Goal: Task Accomplishment & Management: Complete application form

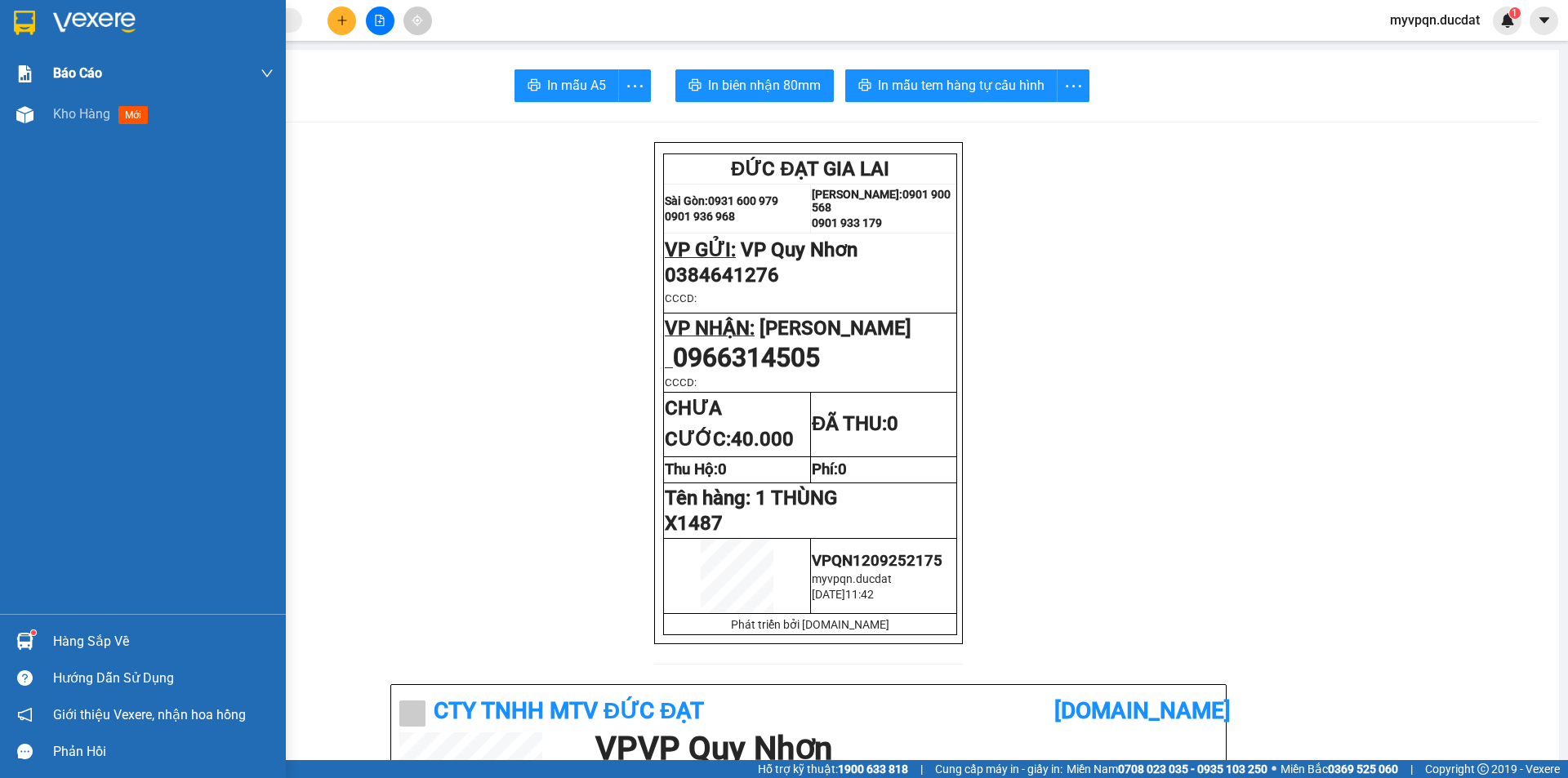
drag, startPoint x: 31, startPoint y: 119, endPoint x: 146, endPoint y: 78, distance: 122.1
click at [31, 118] on img at bounding box center [25, 114] width 17 height 17
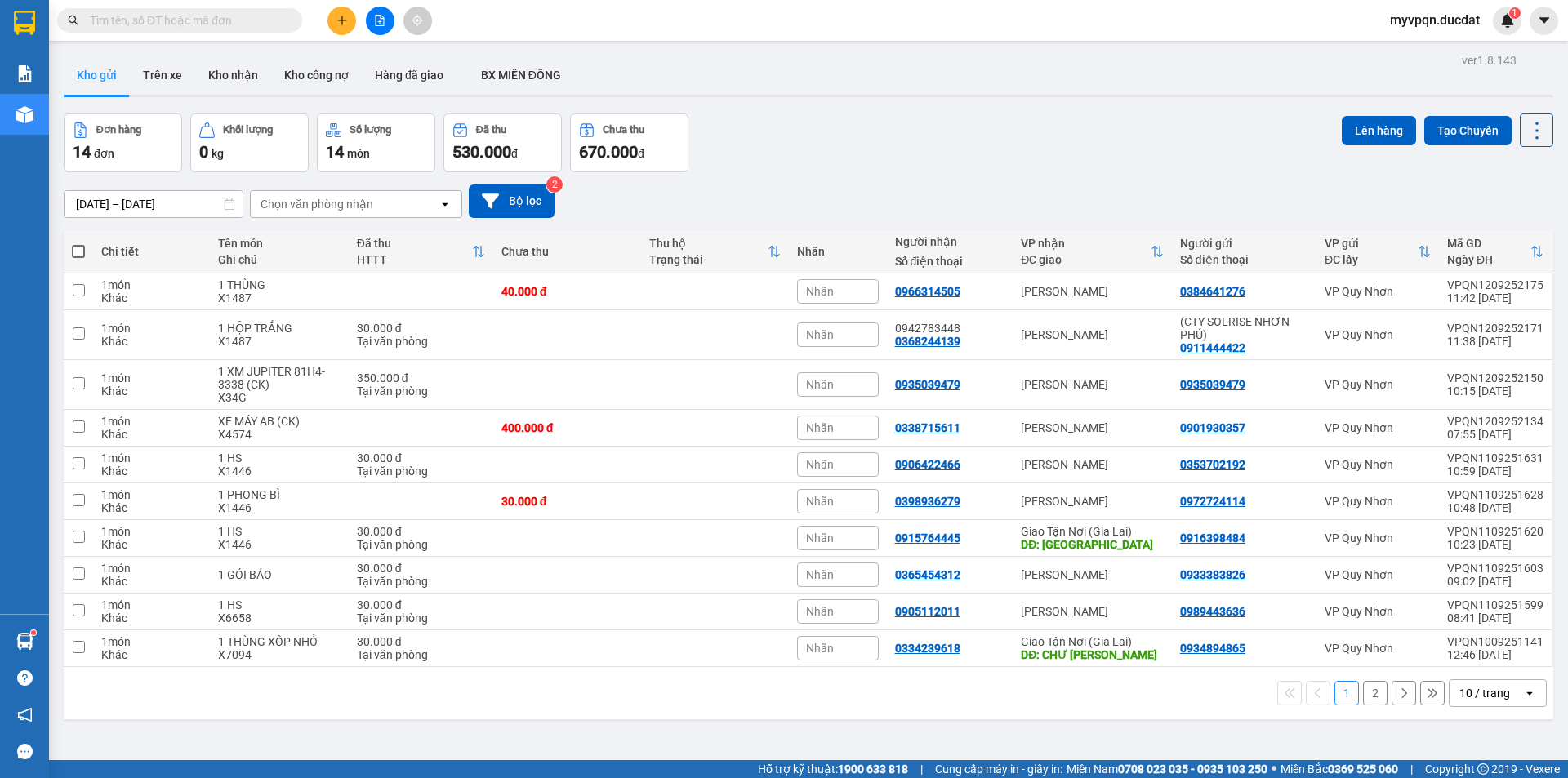
click at [340, 18] on icon "plus" at bounding box center [342, 20] width 11 height 11
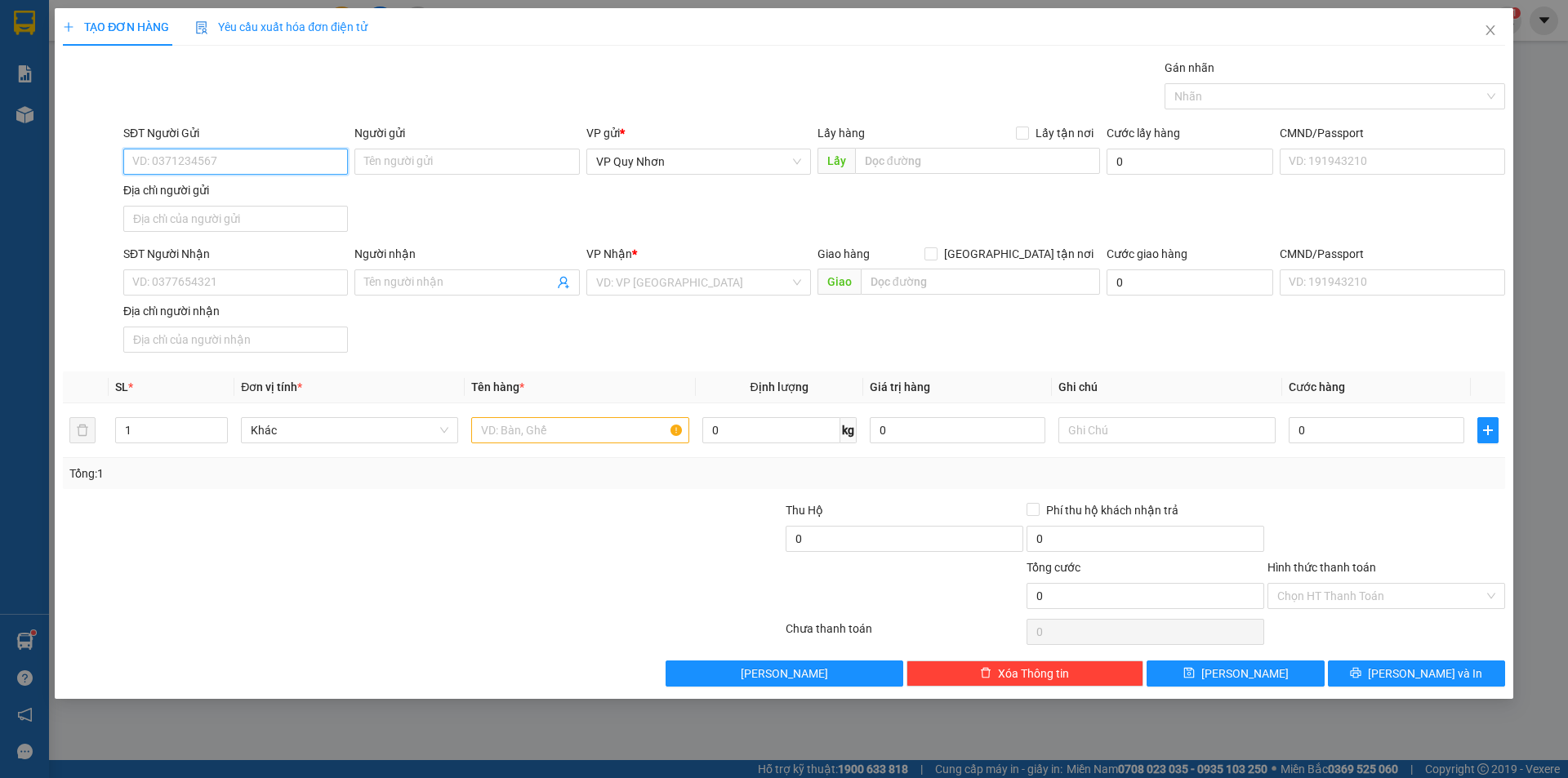
click at [182, 160] on input "SĐT Người Gửi" at bounding box center [235, 162] width 225 height 26
type input "0933330486"
click at [183, 274] on input "SĐT Người Nhận" at bounding box center [235, 282] width 225 height 26
click at [731, 293] on input "search" at bounding box center [692, 282] width 194 height 24
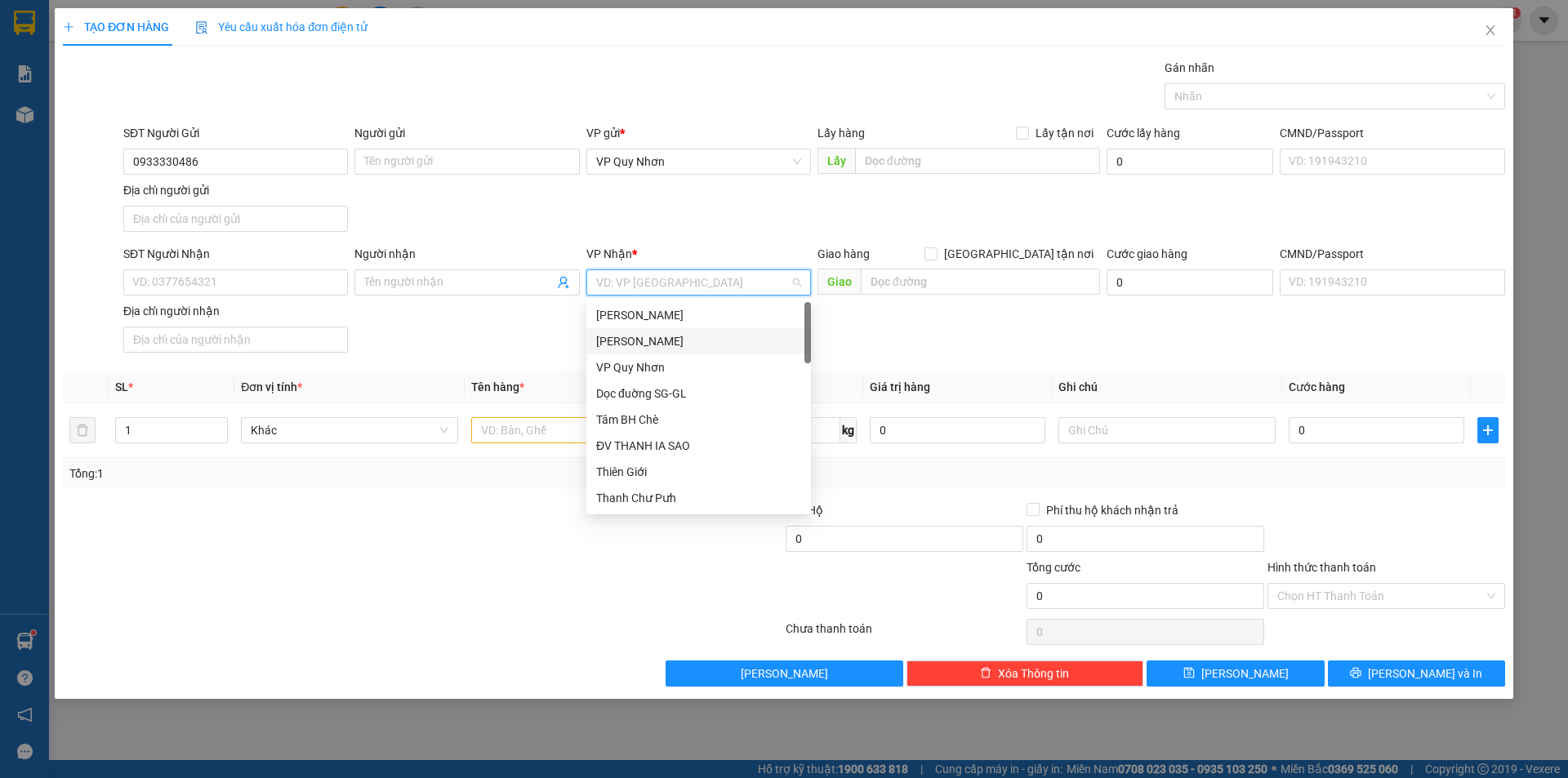
click at [638, 341] on div "[PERSON_NAME]" at bounding box center [698, 341] width 205 height 18
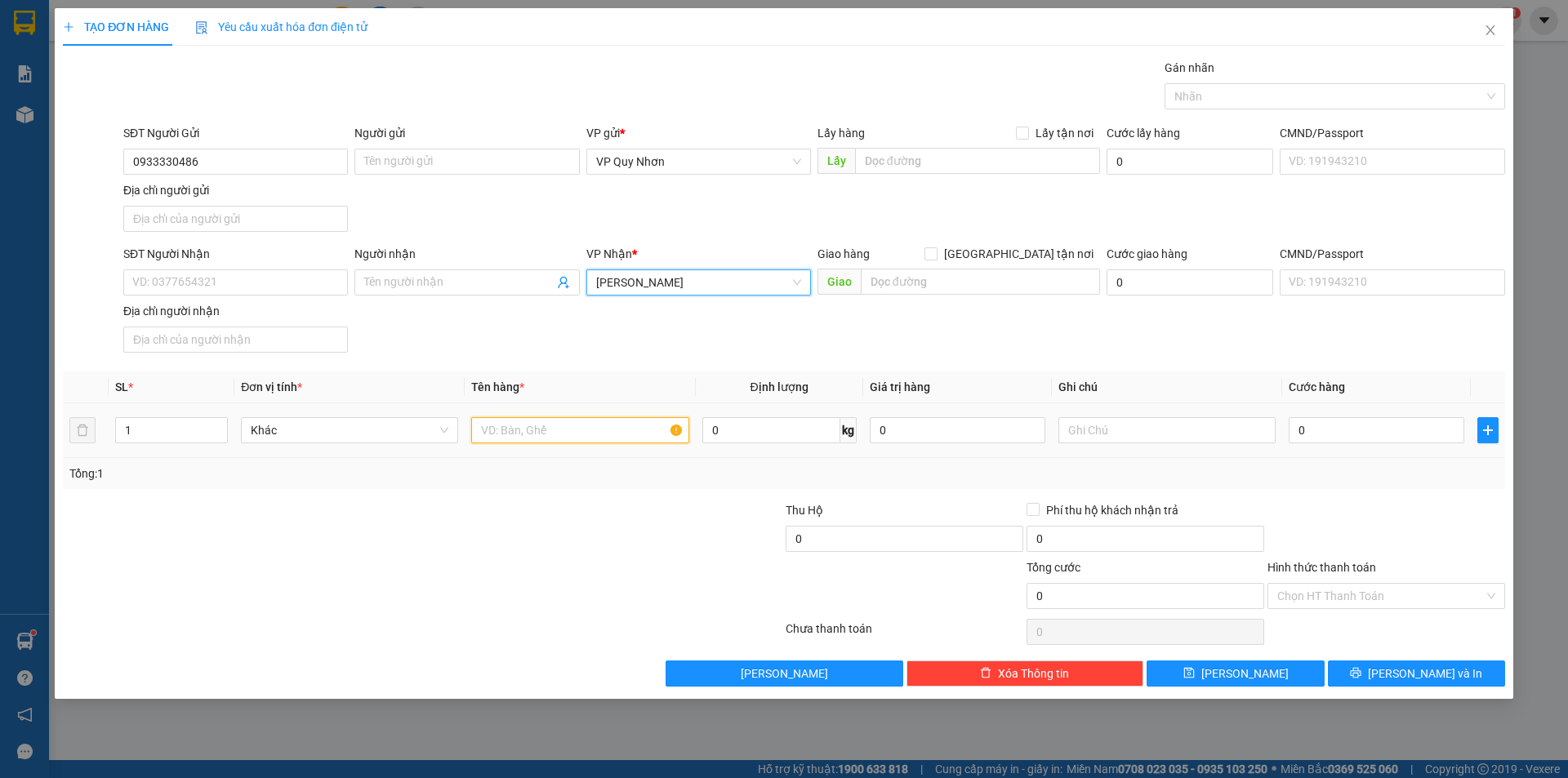
click at [541, 426] on input "text" at bounding box center [579, 430] width 217 height 26
type input "1 THUNG TRẮNG"
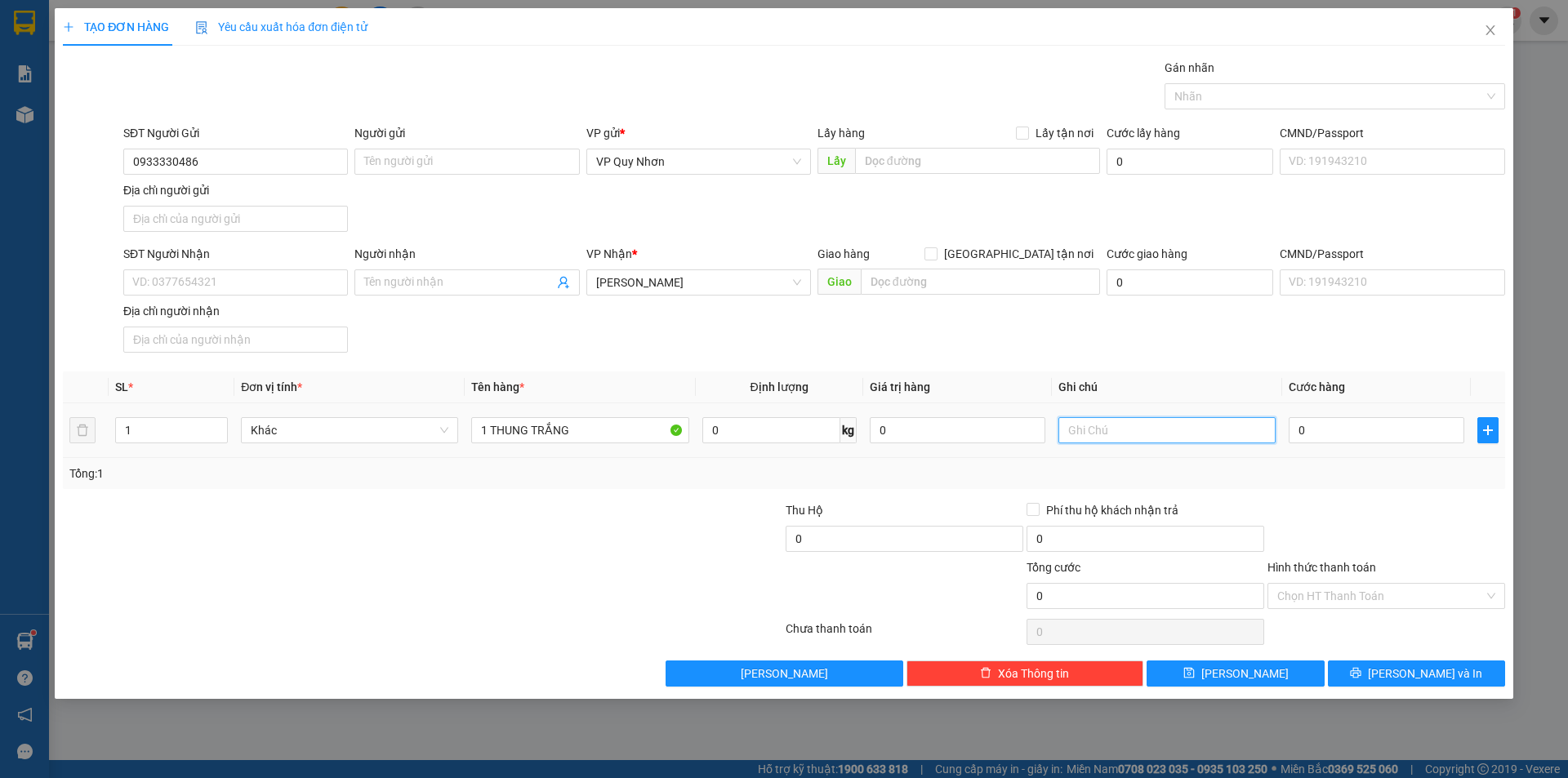
click at [1131, 430] on input "text" at bounding box center [1167, 430] width 217 height 26
type input "X"
click at [183, 281] on input "SĐT Người Nhận" at bounding box center [235, 282] width 225 height 26
click at [182, 284] on input "09118671103" at bounding box center [235, 282] width 225 height 26
type input "0911867103"
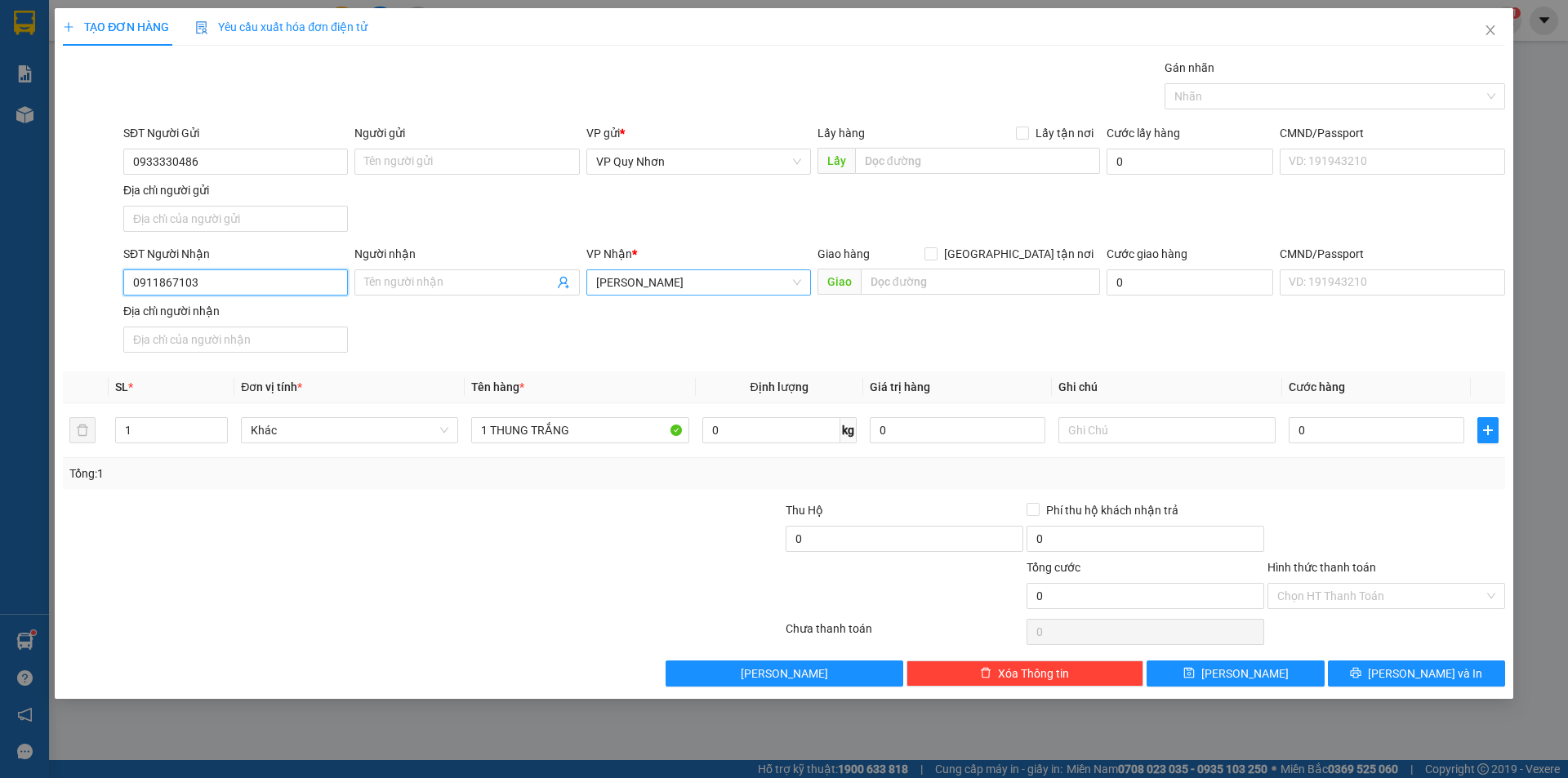
click at [655, 287] on span "[PERSON_NAME]" at bounding box center [698, 282] width 205 height 24
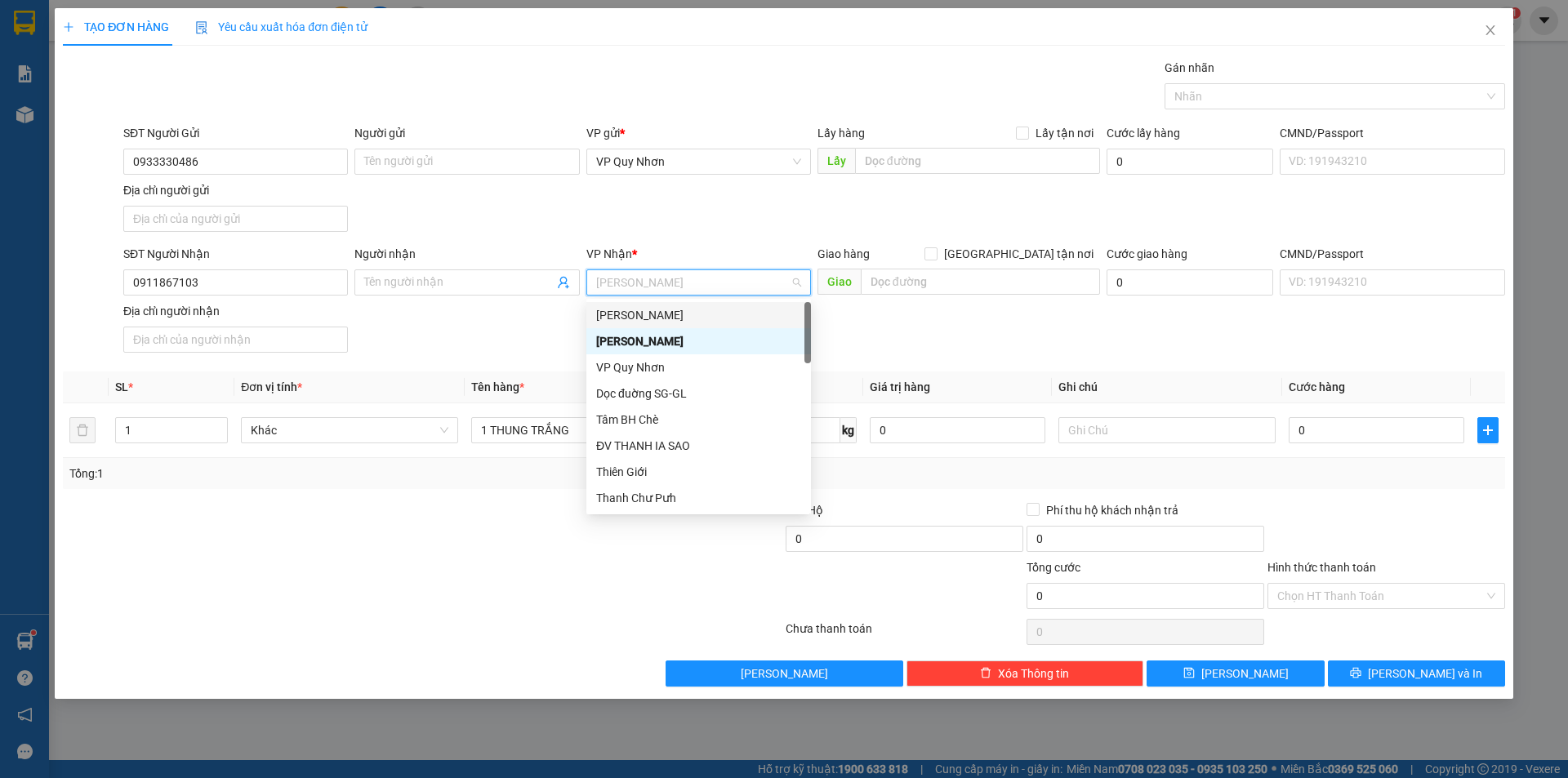
click at [690, 307] on div "[PERSON_NAME]" at bounding box center [698, 315] width 205 height 18
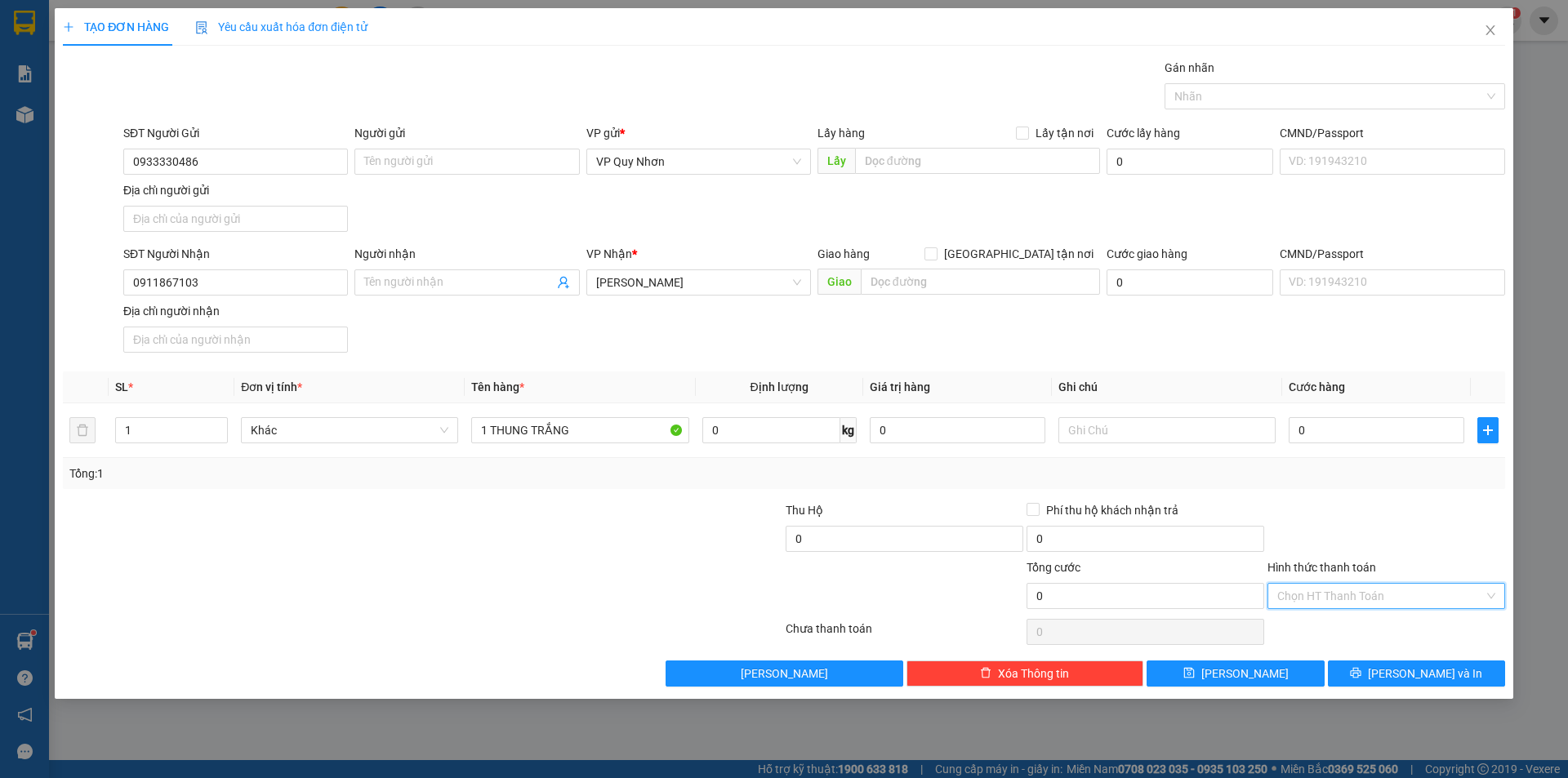
click at [1326, 601] on input "Hình thức thanh toán" at bounding box center [1380, 596] width 207 height 24
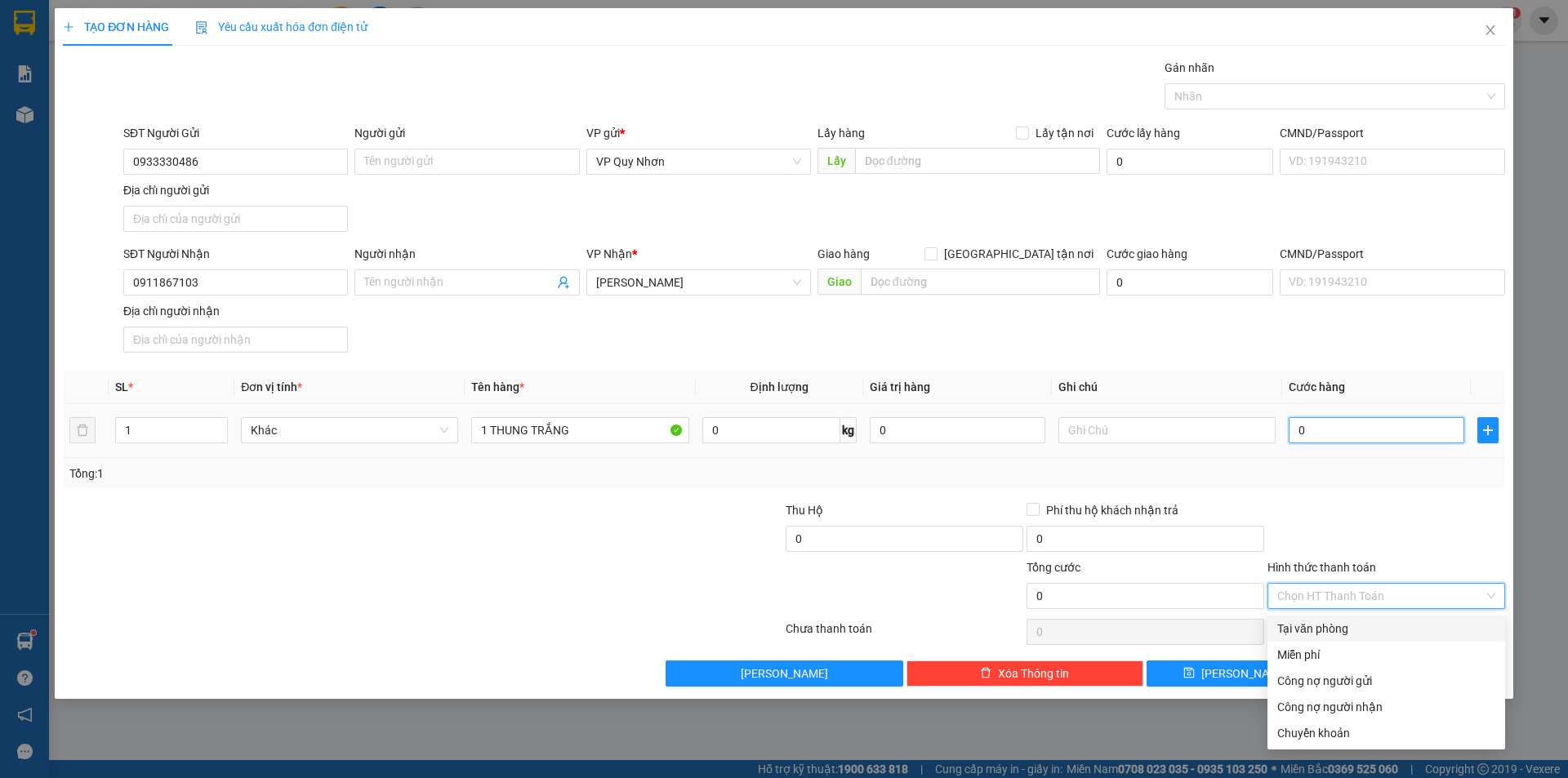
click at [1336, 424] on input "0" at bounding box center [1377, 430] width 176 height 26
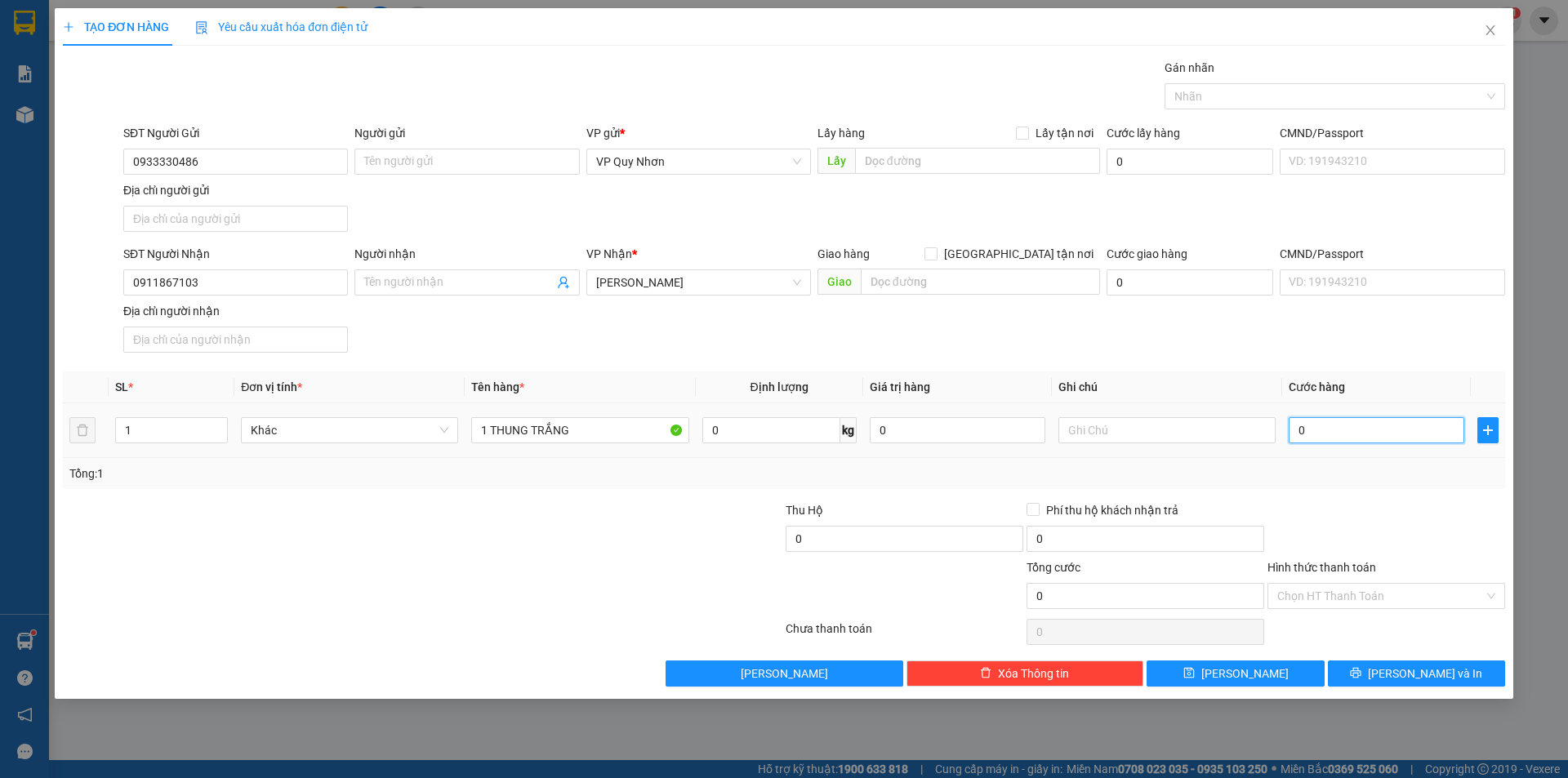
type input "5"
type input "50"
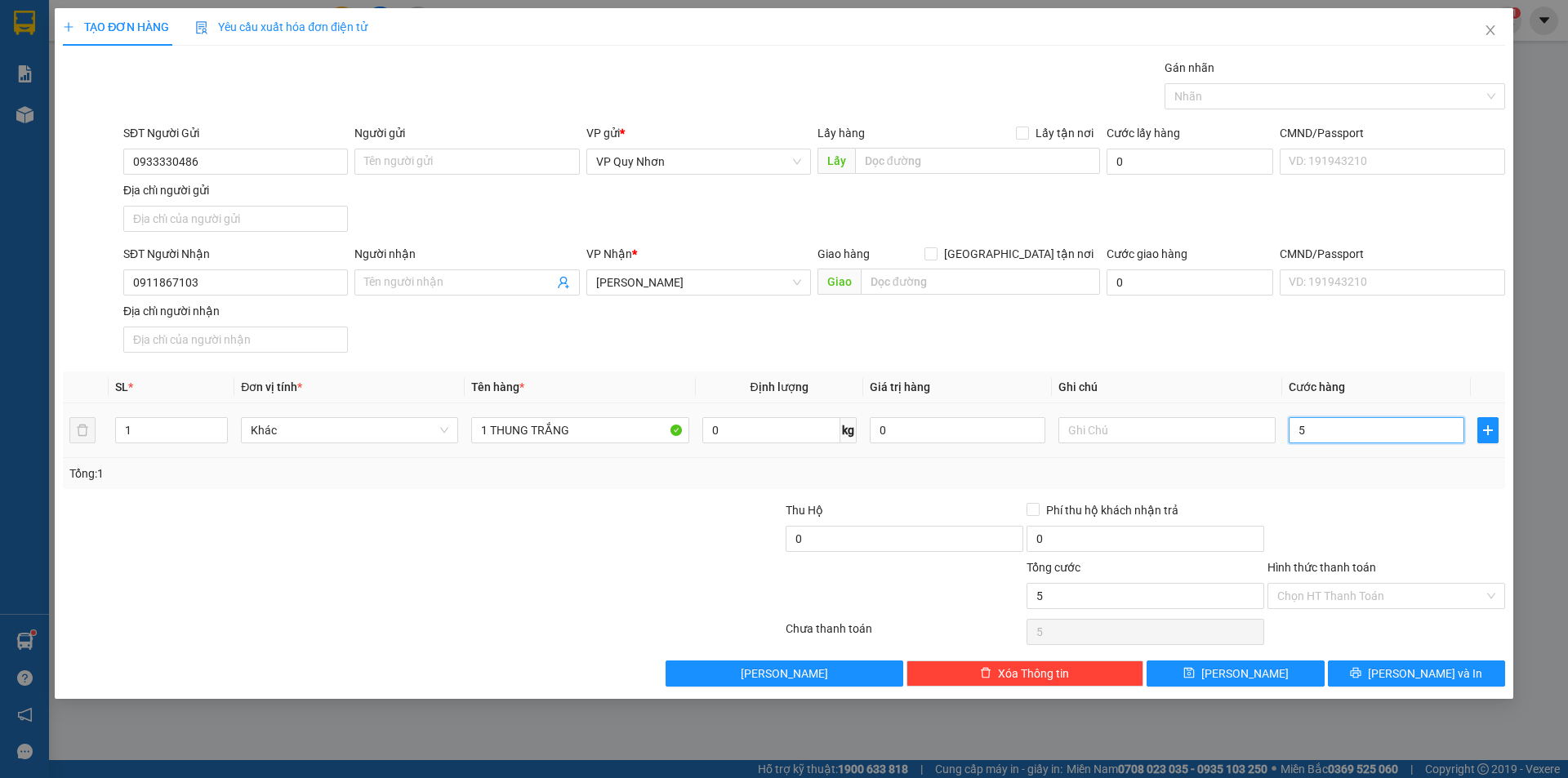
type input "50"
type input "500"
type input "5.000"
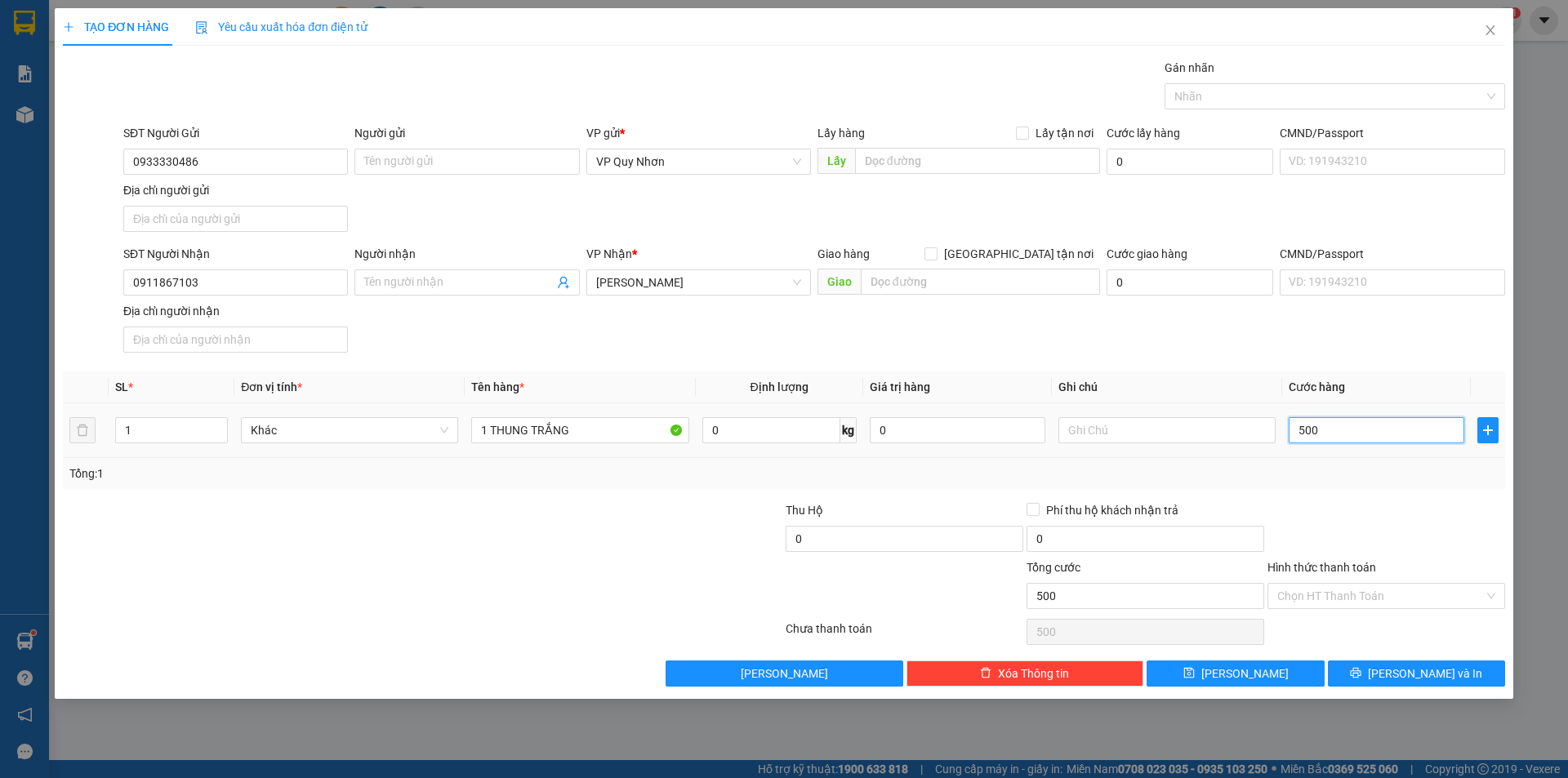
type input "5.000"
type input "50.000"
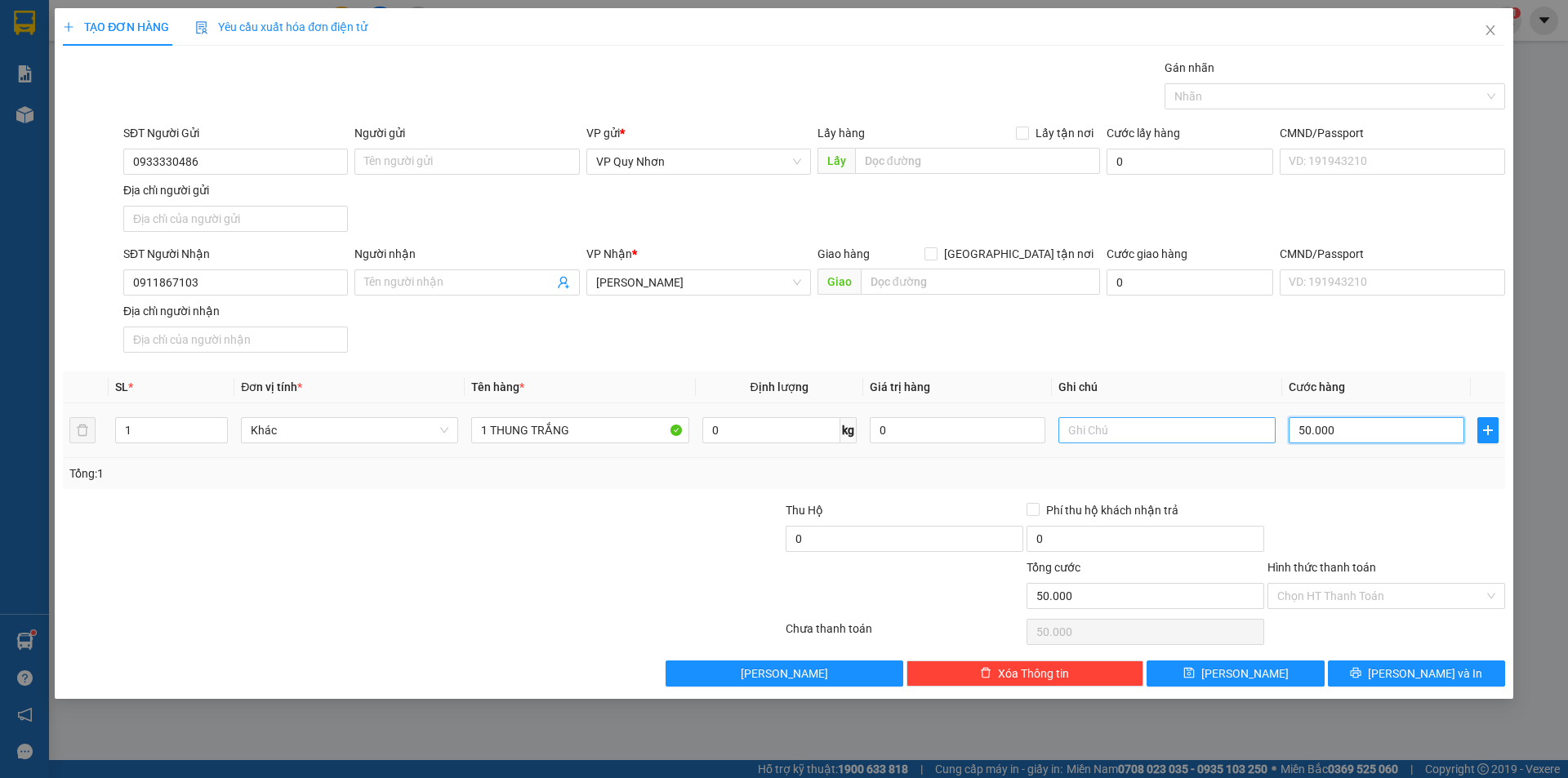
type input "50.000"
click at [1186, 428] on input "text" at bounding box center [1167, 430] width 217 height 26
click at [691, 277] on span "[PERSON_NAME]" at bounding box center [698, 282] width 205 height 24
type input "X34G"
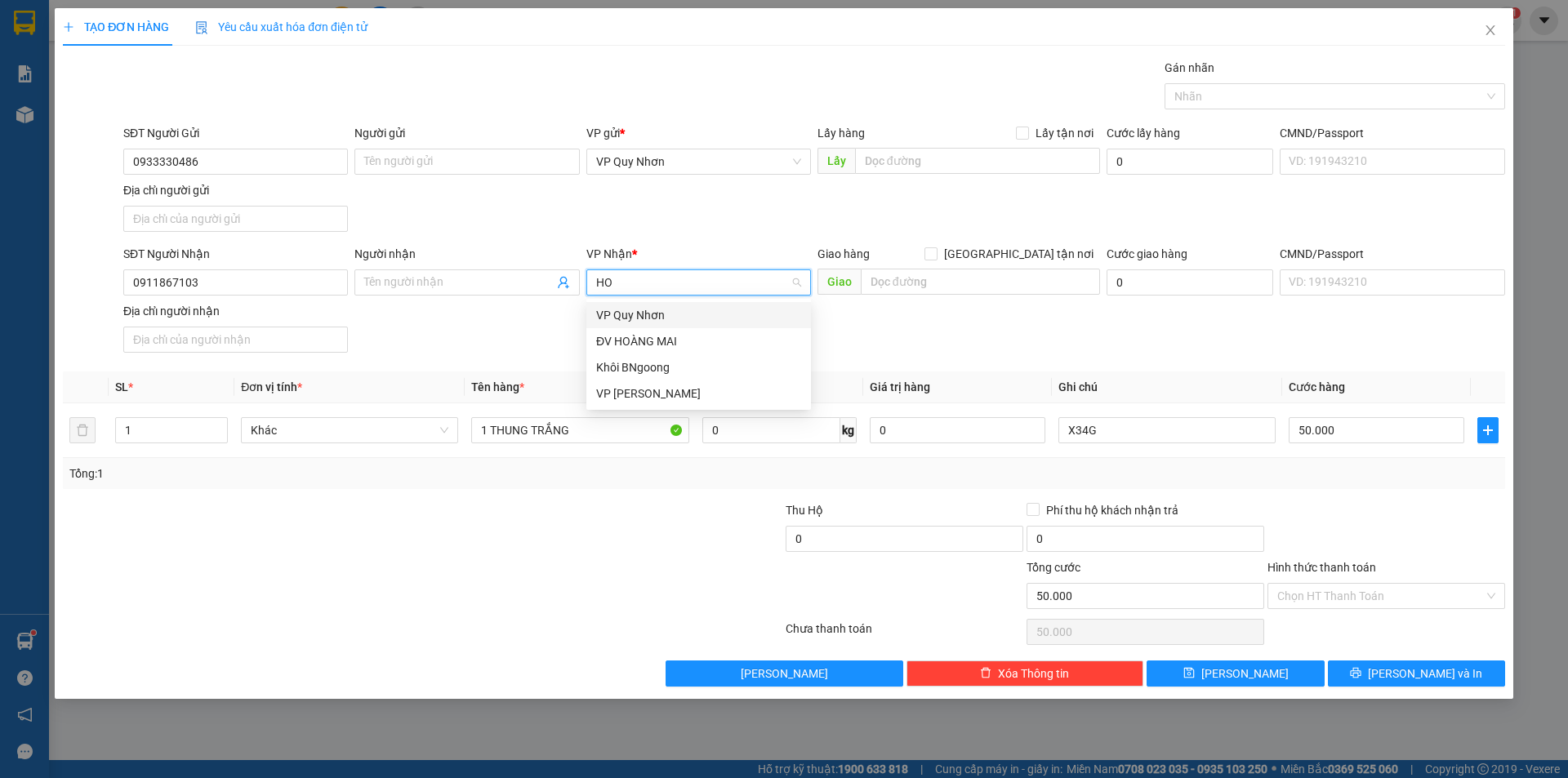
type input "H"
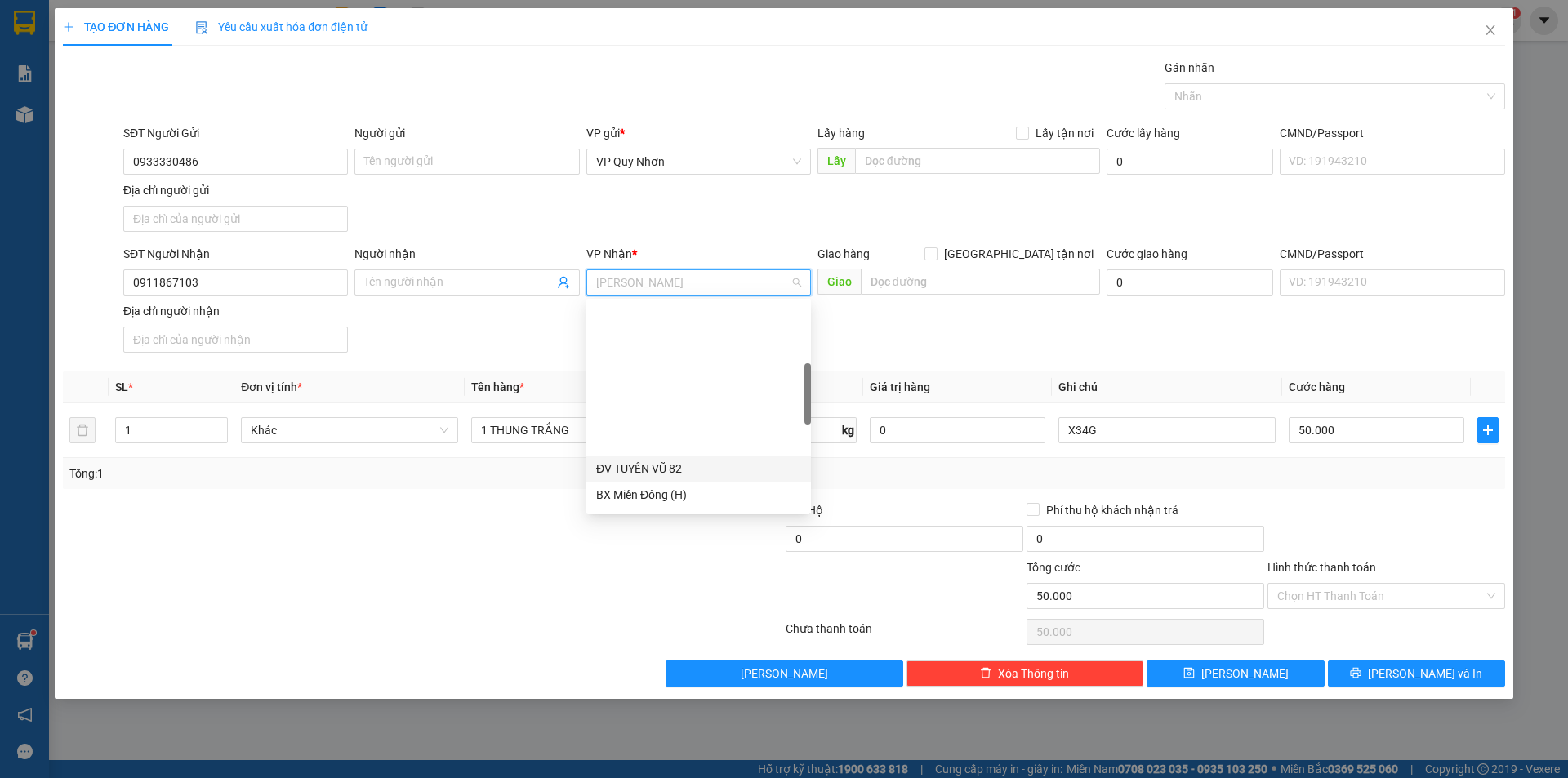
scroll to position [245, 0]
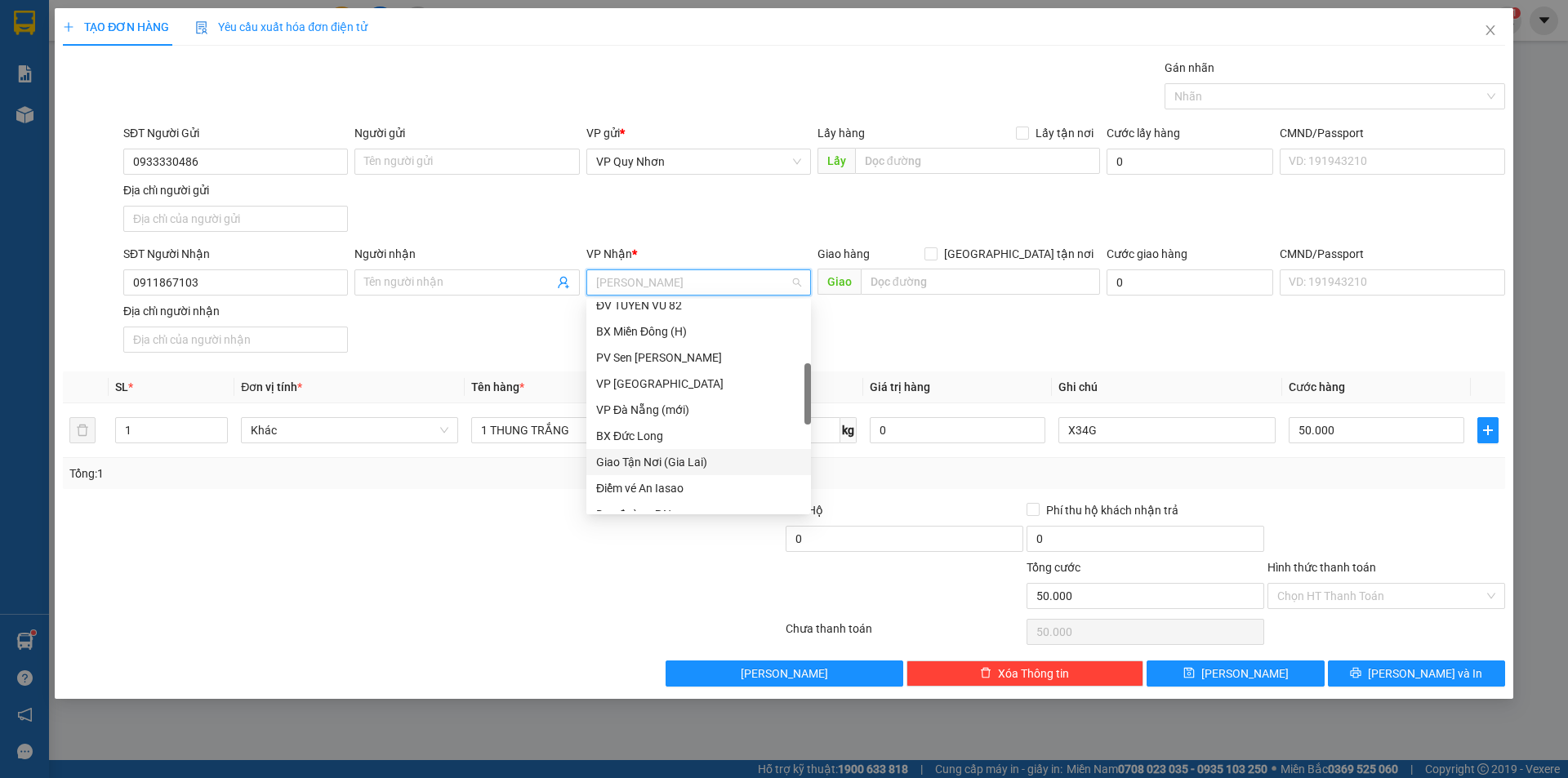
click at [659, 460] on div "Giao Tận Nơi (Gia Lai)" at bounding box center [698, 461] width 205 height 18
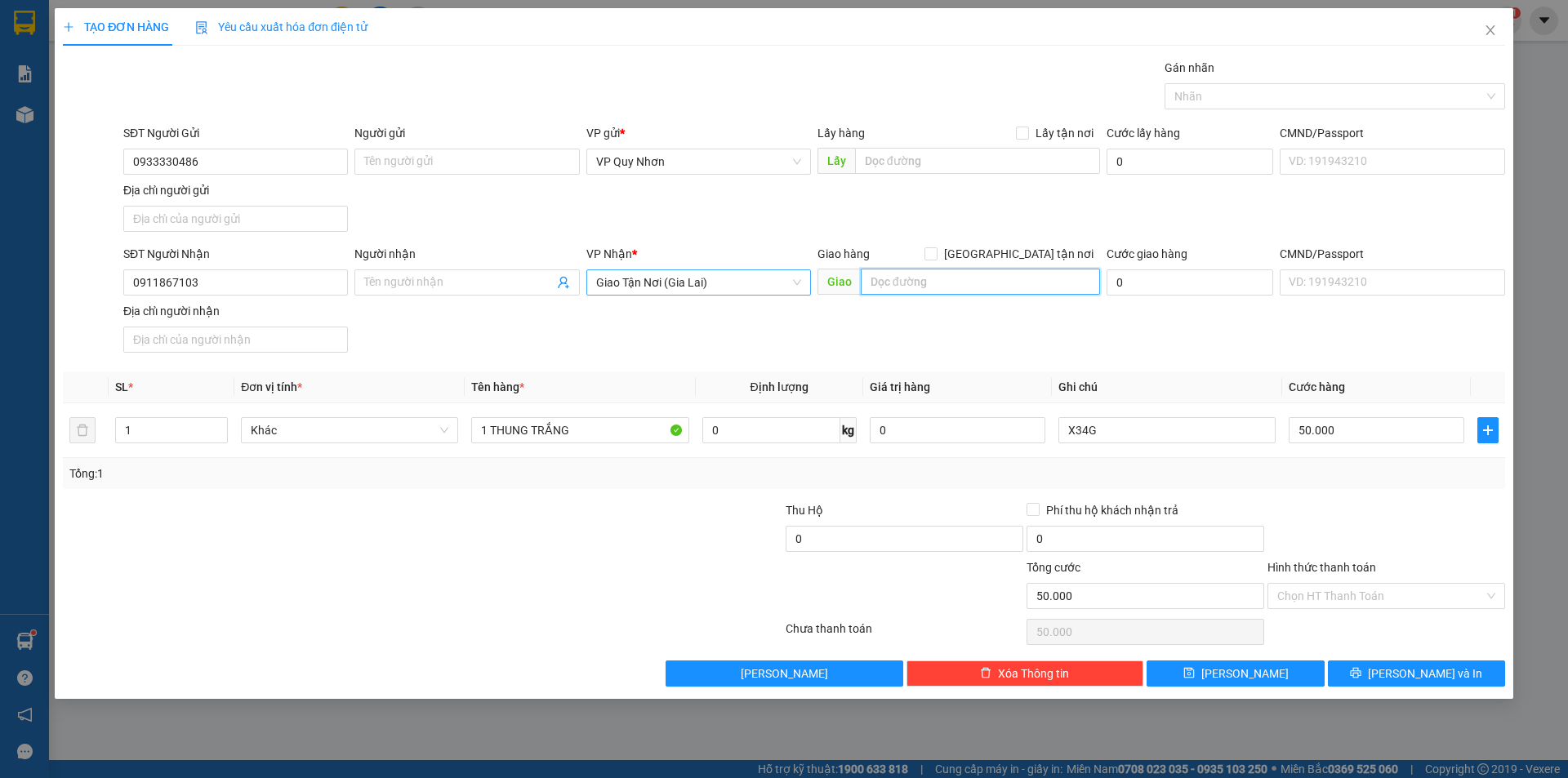
click at [900, 282] on input "text" at bounding box center [981, 281] width 239 height 26
type input "HOÀNG ANH [PERSON_NAME]"
click at [1361, 669] on icon "printer" at bounding box center [1355, 672] width 11 height 11
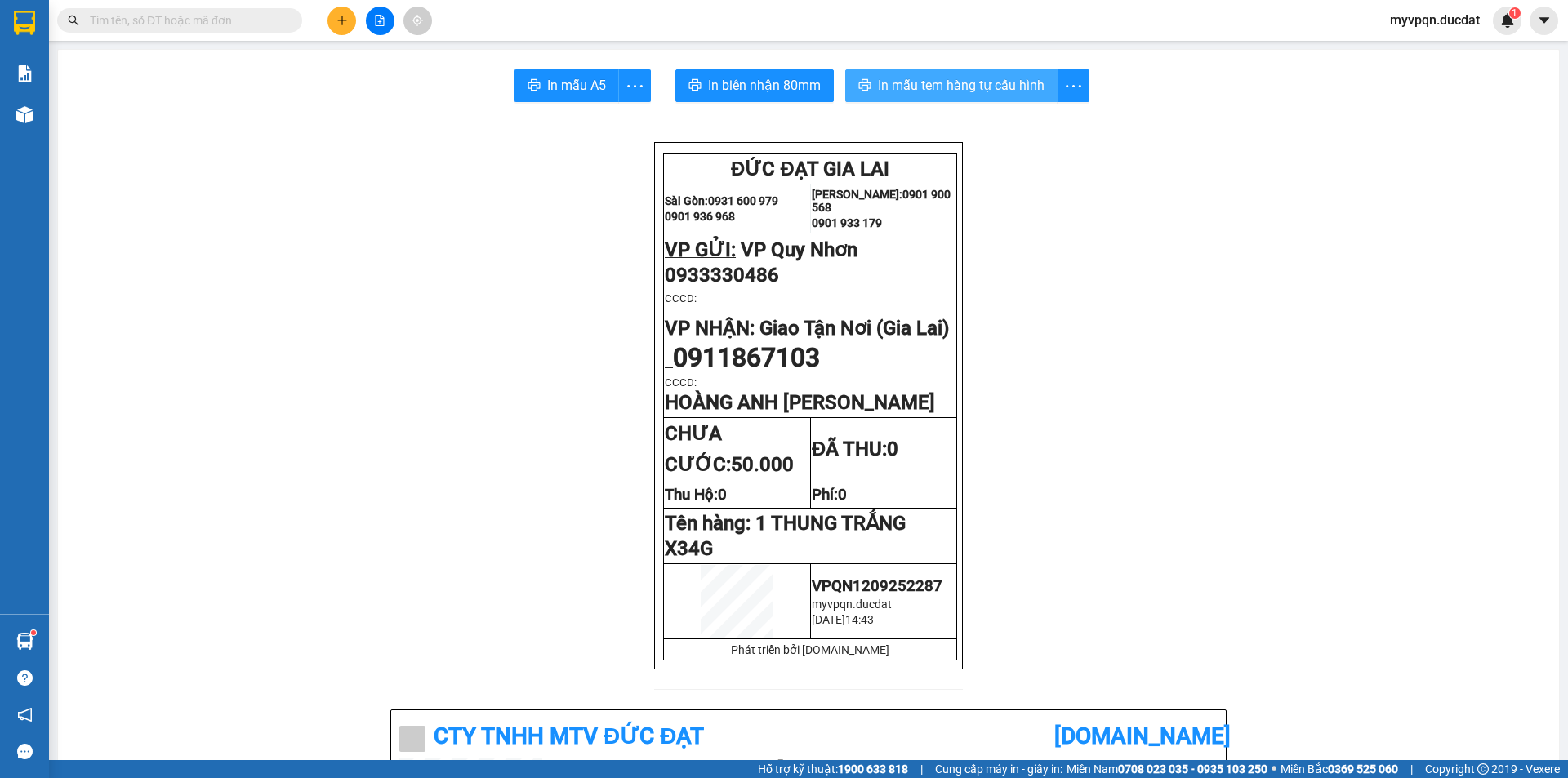
click at [890, 87] on span "In mẫu tem hàng tự cấu hình" at bounding box center [961, 85] width 166 height 21
